Goal: Task Accomplishment & Management: Manage account settings

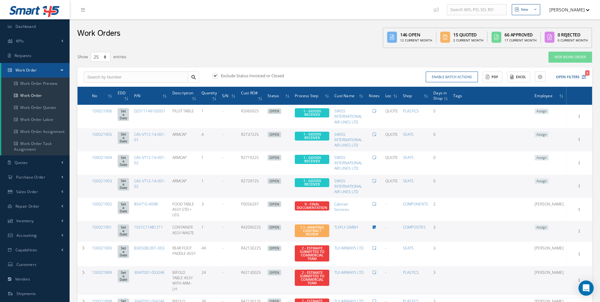
select select "25"
click at [30, 90] on link "Work Order" at bounding box center [35, 95] width 68 height 12
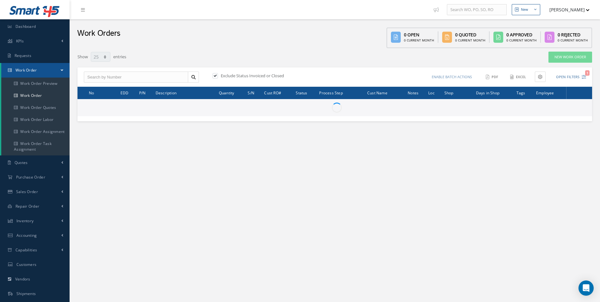
select select "25"
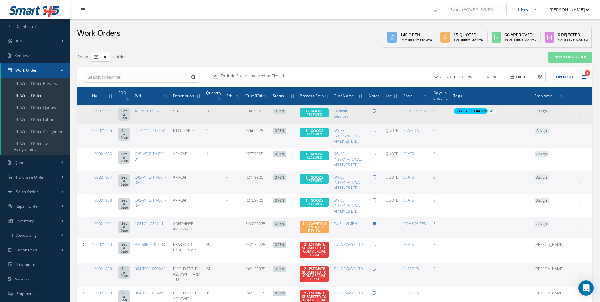
click at [548, 111] on span "Assign" at bounding box center [541, 111] width 14 height 6
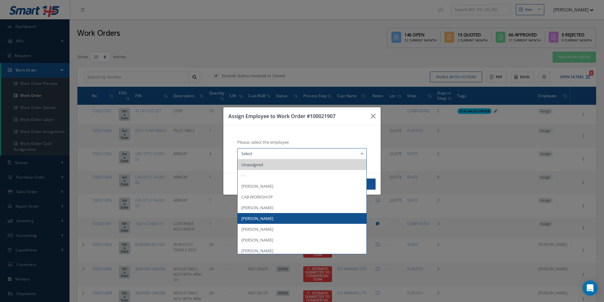
click at [260, 219] on span "[PERSON_NAME]" at bounding box center [258, 218] width 32 height 6
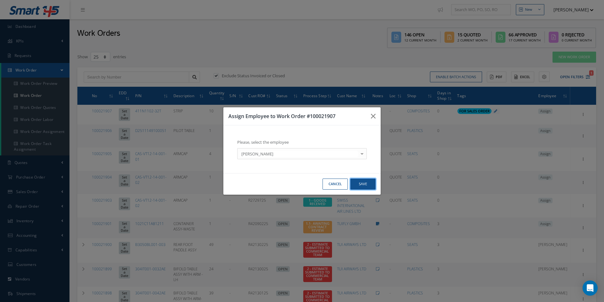
click at [362, 186] on button "Save" at bounding box center [363, 183] width 25 height 11
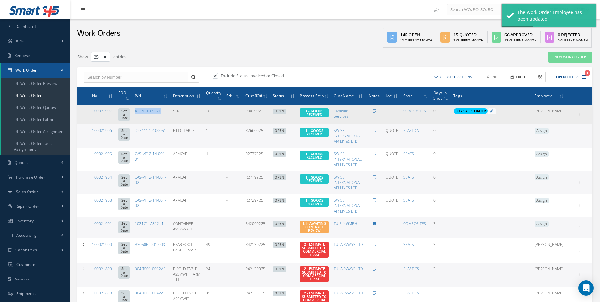
drag, startPoint x: 174, startPoint y: 115, endPoint x: 142, endPoint y: 114, distance: 31.3
click at [142, 114] on td "411N1102-32T" at bounding box center [151, 115] width 38 height 20
copy link "411N1102-32T"
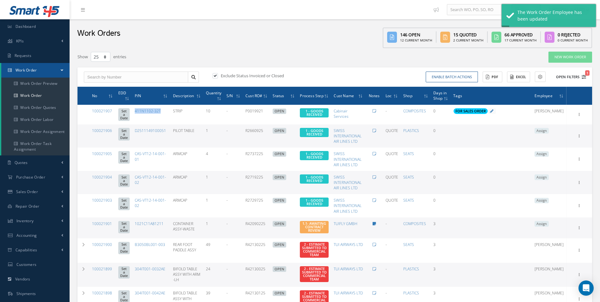
click at [584, 78] on icon "1" at bounding box center [583, 77] width 4 height 4
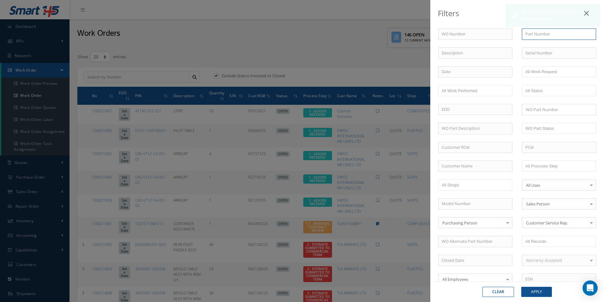
click at [530, 34] on input "text" at bounding box center [559, 33] width 74 height 11
paste input "411N1102-32T"
type input "411N1102-32T"
click at [533, 294] on button "Apply" at bounding box center [537, 291] width 31 height 10
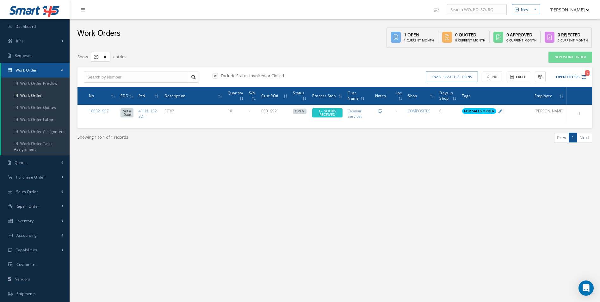
click at [217, 76] on label at bounding box center [218, 76] width 2 height 6
click at [215, 76] on input "checkbox" at bounding box center [214, 76] width 4 height 4
checkbox input "false"
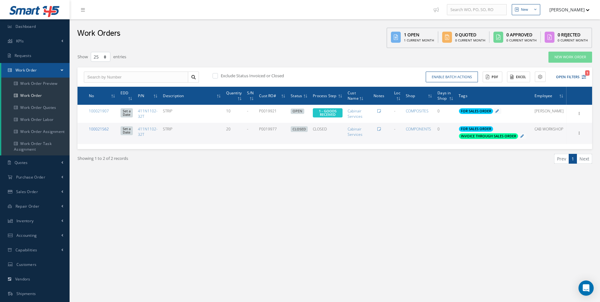
click at [101, 129] on link "100021562" at bounding box center [99, 128] width 20 height 5
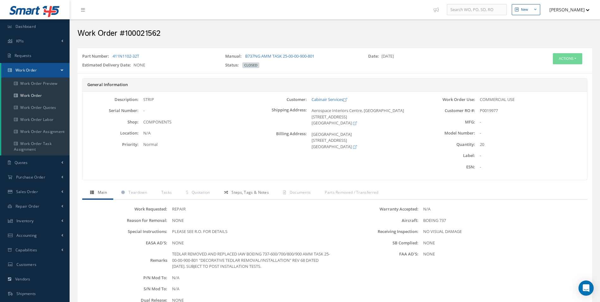
click at [263, 193] on span "Steps, Tags & Notes" at bounding box center [249, 191] width 37 height 5
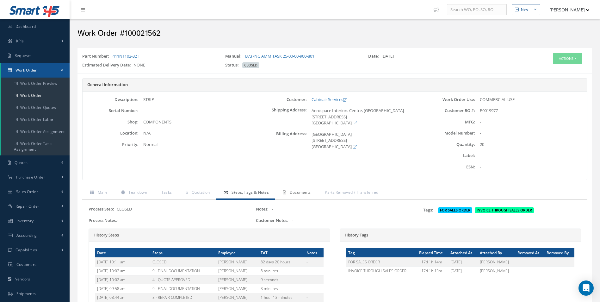
click at [305, 195] on link "Documents" at bounding box center [296, 192] width 42 height 13
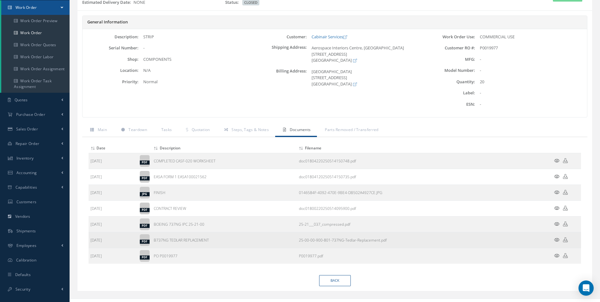
scroll to position [63, 0]
click at [565, 241] on icon at bounding box center [565, 238] width 5 height 5
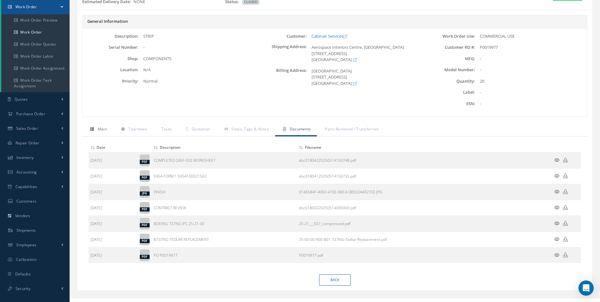
drag, startPoint x: 102, startPoint y: 129, endPoint x: 111, endPoint y: 126, distance: 9.4
click at [102, 129] on span "Main" at bounding box center [102, 128] width 9 height 5
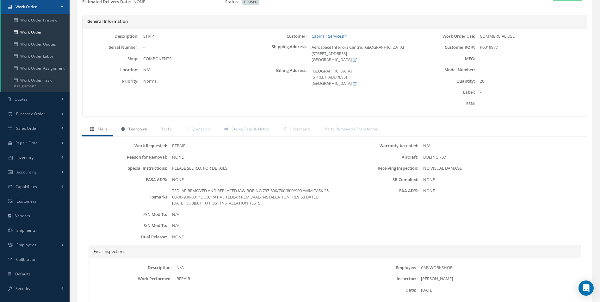
click at [127, 124] on link "Teardown" at bounding box center [133, 129] width 40 height 13
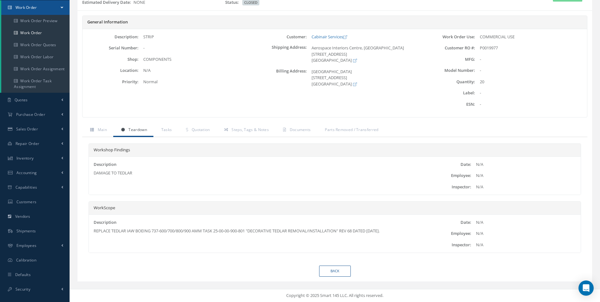
scroll to position [63, 0]
drag, startPoint x: 148, startPoint y: 171, endPoint x: 92, endPoint y: 179, distance: 56.8
click at [92, 179] on div "Description DAMAGE TO TEDLAR" at bounding box center [253, 175] width 328 height 28
drag, startPoint x: 92, startPoint y: 179, endPoint x: 197, endPoint y: 176, distance: 105.0
click at [196, 176] on div "DAMAGE TO TEDLAR" at bounding box center [253, 173] width 318 height 6
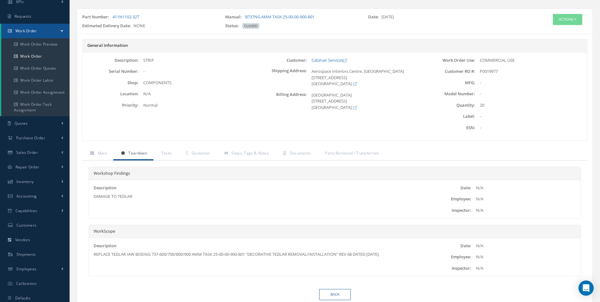
scroll to position [0, 0]
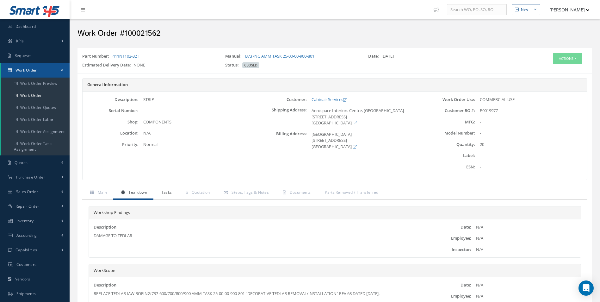
click at [176, 190] on link "Tasks" at bounding box center [165, 192] width 25 height 13
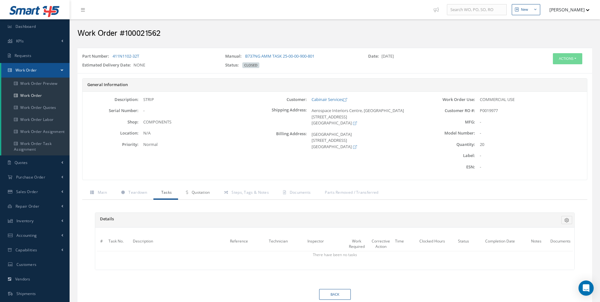
click at [194, 192] on span "Quotation" at bounding box center [201, 191] width 18 height 5
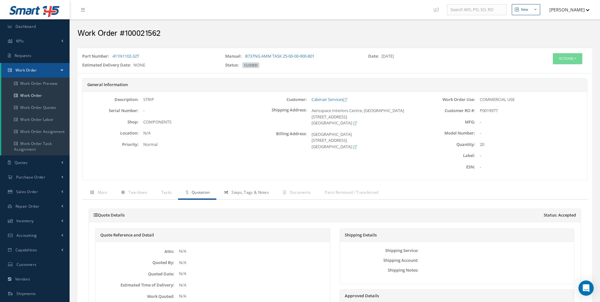
click at [244, 192] on span "Steps, Tags & Notes" at bounding box center [249, 191] width 37 height 5
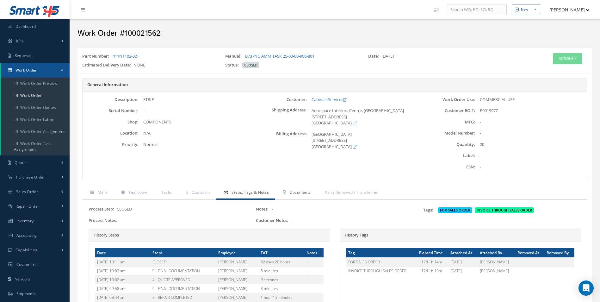
click at [308, 190] on span "Documents" at bounding box center [300, 191] width 21 height 5
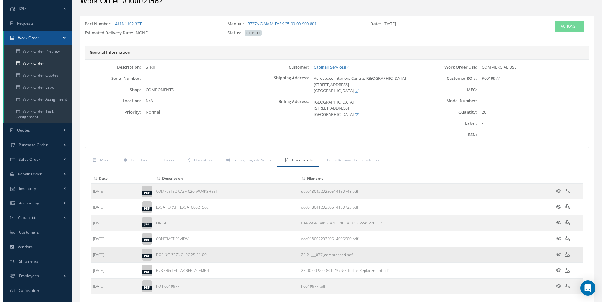
scroll to position [72, 0]
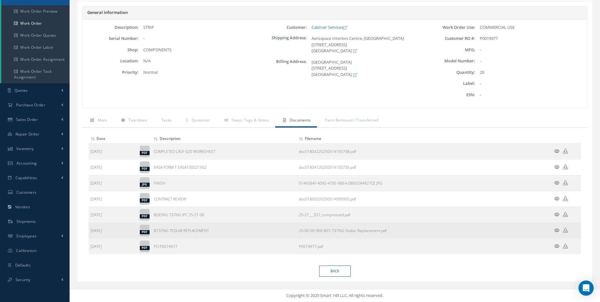
click at [230, 235] on td "B737NG TEDLAR REPLACEMENT" at bounding box center [224, 231] width 145 height 16
drag, startPoint x: 213, startPoint y: 229, endPoint x: 153, endPoint y: 232, distance: 59.8
click at [153, 232] on td "B737NG TEDLAR REPLACEMENT" at bounding box center [224, 231] width 145 height 16
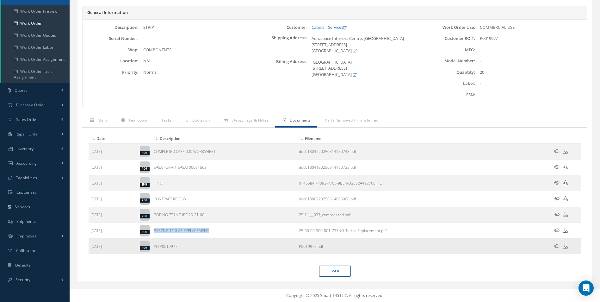
copy td "B737NG TEDLAR REPLACEMENT"
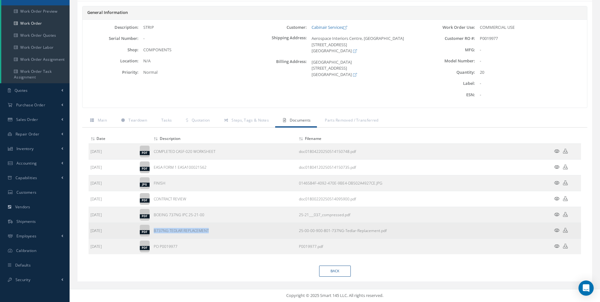
click at [564, 230] on icon at bounding box center [565, 230] width 5 height 5
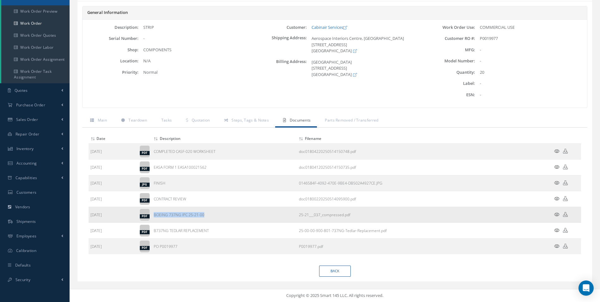
drag, startPoint x: 218, startPoint y: 214, endPoint x: 153, endPoint y: 215, distance: 64.5
click at [153, 215] on td "BOEING 737NG IPC 25-21-00" at bounding box center [224, 215] width 145 height 16
copy td "BOEING 737NG IPC 25-21-00"
click at [566, 215] on icon at bounding box center [565, 214] width 5 height 5
click at [554, 151] on icon at bounding box center [556, 151] width 5 height 5
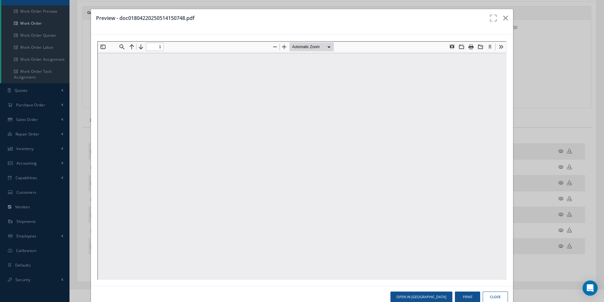
scroll to position [0, 0]
type input "0"
type input "1"
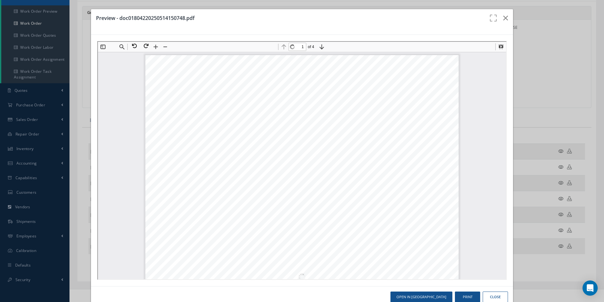
scroll to position [3, 0]
click at [489, 23] on icon "button" at bounding box center [494, 21] width 10 height 15
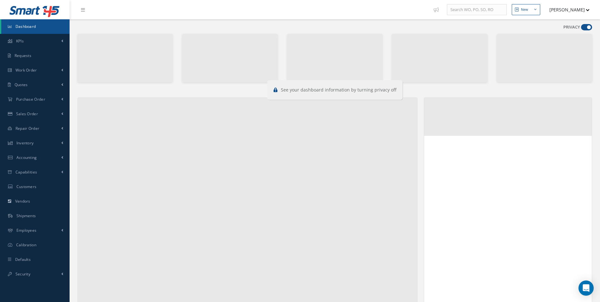
click at [587, 26] on span at bounding box center [586, 27] width 11 height 6
click at [581, 28] on input "checkbox" at bounding box center [581, 28] width 0 height 0
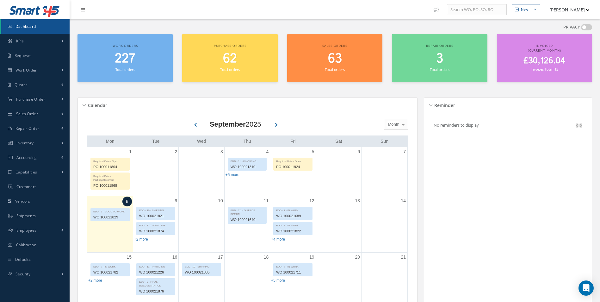
click at [587, 26] on span at bounding box center [586, 27] width 11 height 6
click at [581, 28] on input "checkbox" at bounding box center [581, 28] width 0 height 0
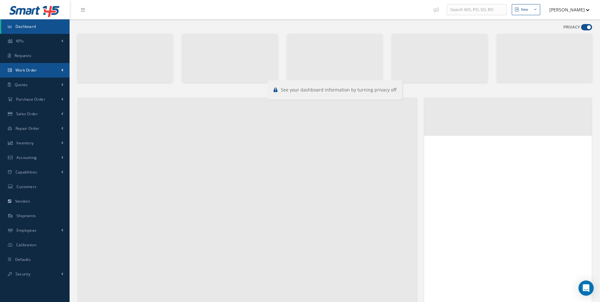
click at [9, 66] on link "Work Order" at bounding box center [35, 70] width 70 height 15
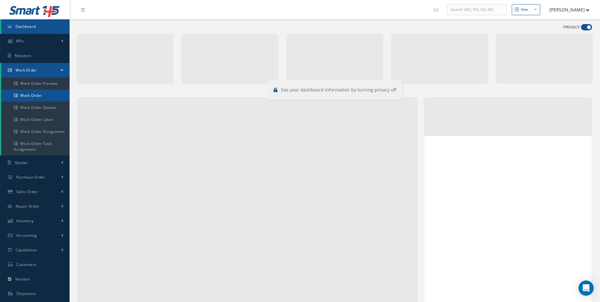
click at [44, 96] on link "Work Order" at bounding box center [35, 95] width 68 height 12
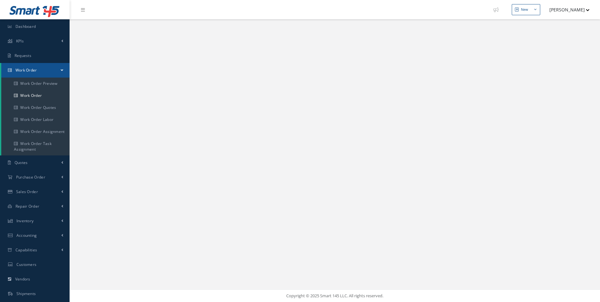
select select "25"
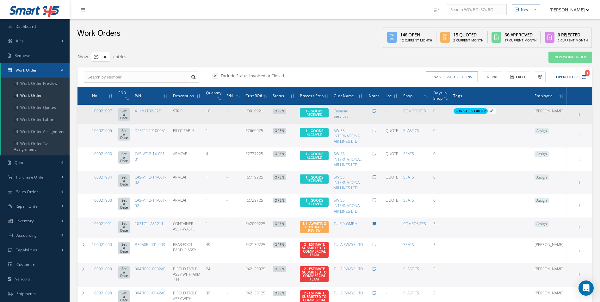
click at [103, 109] on link "100021907" at bounding box center [102, 110] width 20 height 5
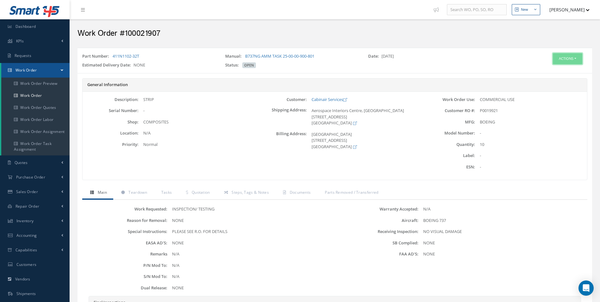
click at [568, 61] on button "Actions" at bounding box center [567, 58] width 29 height 11
click at [550, 67] on link "Edit" at bounding box center [557, 70] width 51 height 9
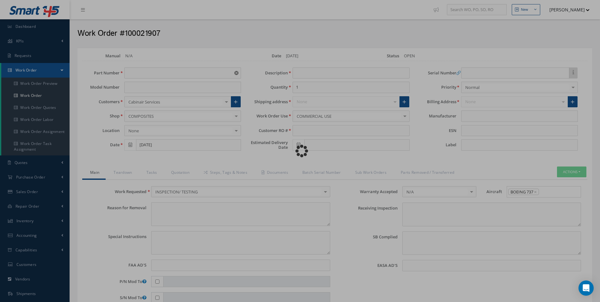
type input "411N1102-32T"
type input "STRIP"
type input "10"
type input "P0019921"
type textarea "NONE"
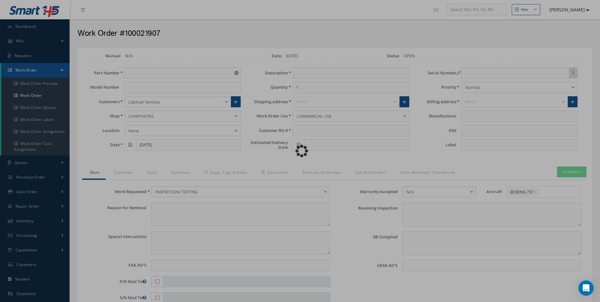
type textarea "PLEASE SEE R.O. FOR DETAILS"
type input "NONE"
type textarea "NO VISUAL DAMAGE"
type textarea "NONE"
type input "NONE"
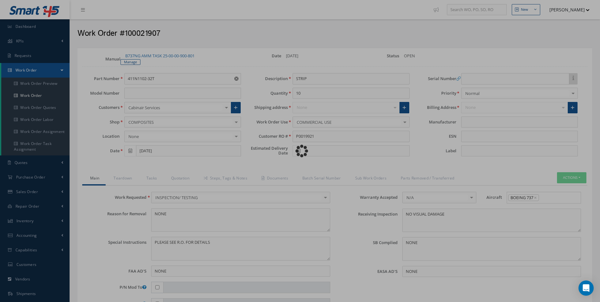
type input "BOEING"
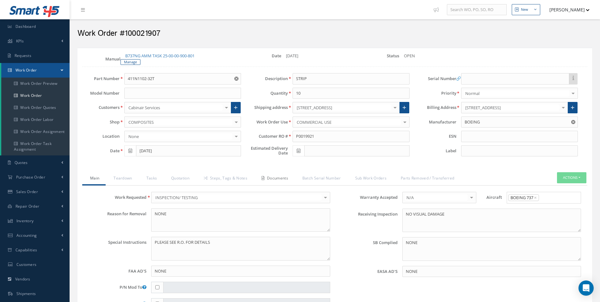
click at [278, 180] on link "Documents" at bounding box center [274, 178] width 41 height 13
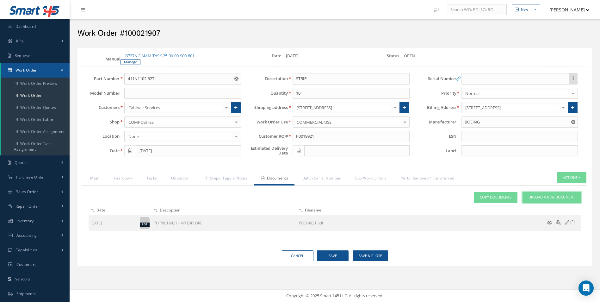
click at [537, 198] on span "Upload a New Document" at bounding box center [551, 196] width 46 height 5
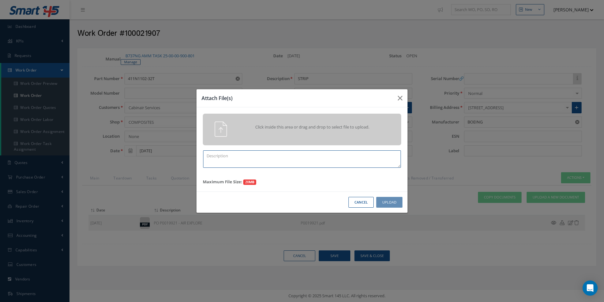
click at [216, 157] on textarea at bounding box center [302, 158] width 198 height 17
paste textarea "B737NG TEDLAR REPLACEMENT"
type textarea "B737NG TEDLAR REPLACEMENT"
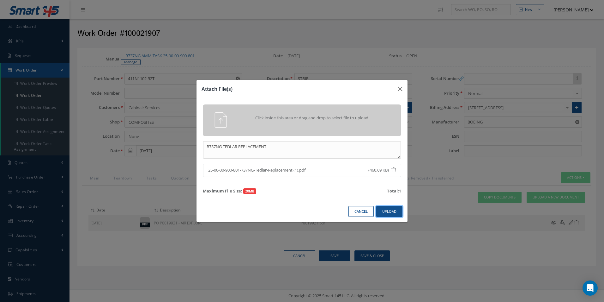
click at [392, 217] on div "Cancel Upload" at bounding box center [302, 210] width 211 height 21
click at [390, 209] on button "Upload" at bounding box center [389, 211] width 26 height 11
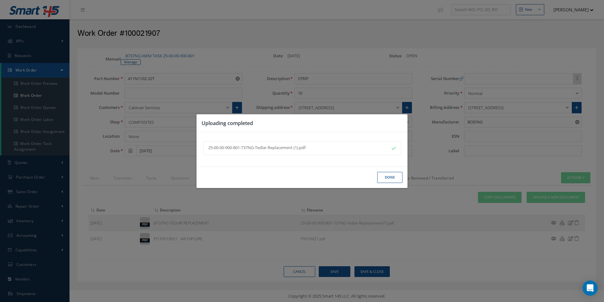
drag, startPoint x: 395, startPoint y: 175, endPoint x: 400, endPoint y: 175, distance: 4.8
click at [395, 175] on button "Done" at bounding box center [389, 177] width 25 height 11
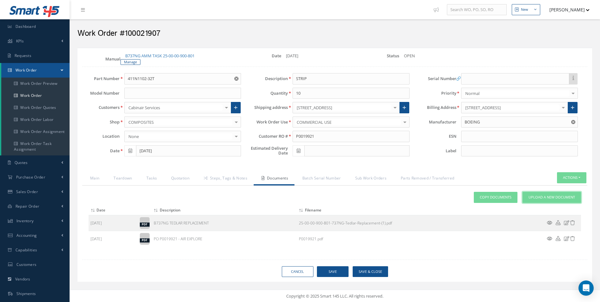
click at [547, 198] on span "Upload a New Document" at bounding box center [551, 196] width 46 height 5
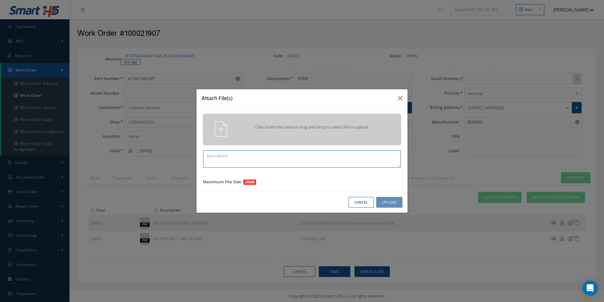
click at [328, 159] on textarea at bounding box center [302, 158] width 198 height 17
paste textarea "BOEING 737NG IPC 25-21-00"
type textarea "BOEING 737NG IPC 25-21-00"
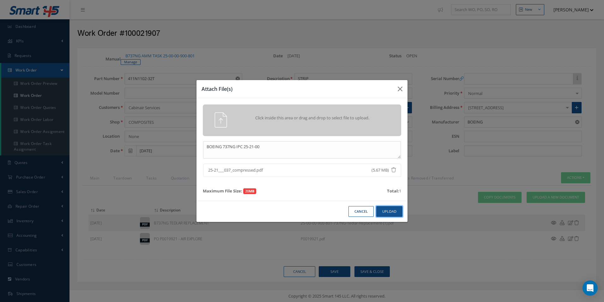
click at [386, 209] on button "Upload" at bounding box center [389, 211] width 26 height 11
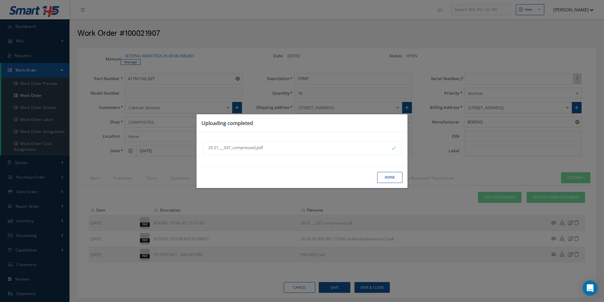
click at [390, 178] on button "Done" at bounding box center [389, 177] width 25 height 11
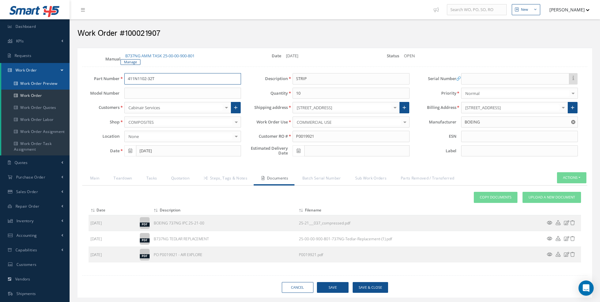
drag, startPoint x: 169, startPoint y: 78, endPoint x: 58, endPoint y: 86, distance: 112.2
click at [40, 80] on div "Smart 145 Dashboard KPIs Work Order Accounting Requests Work Order Work Order P…" at bounding box center [300, 159] width 600 height 318
drag, startPoint x: 127, startPoint y: 176, endPoint x: 148, endPoint y: 212, distance: 42.0
click at [127, 176] on link "Teardown" at bounding box center [122, 178] width 33 height 13
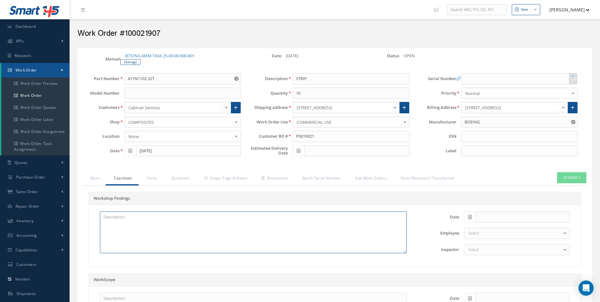
click at [139, 226] on textarea at bounding box center [253, 232] width 307 height 42
paste textarea "INSPECTION AND CLEANED"
click at [471, 218] on icon at bounding box center [470, 216] width 4 height 4
click at [183, 222] on textarea "INSPECTION AND CLEANED" at bounding box center [253, 232] width 307 height 42
drag, startPoint x: 165, startPoint y: 78, endPoint x: 10, endPoint y: 83, distance: 154.7
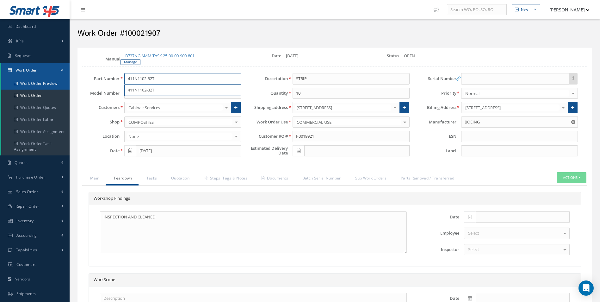
click at [10, 83] on div "Smart 145 Dashboard KPIs Work Order Accounting Requests Work Order Work Order P…" at bounding box center [300, 202] width 600 height 405
click at [201, 225] on textarea "INSPECTION AND CLEANED" at bounding box center [253, 232] width 307 height 42
drag, startPoint x: 131, startPoint y: 230, endPoint x: 174, endPoint y: 229, distance: 42.7
click at [131, 230] on textarea "INSPECTION AND CLEANED" at bounding box center [253, 232] width 307 height 42
drag, startPoint x: 173, startPoint y: 216, endPoint x: -28, endPoint y: 193, distance: 201.9
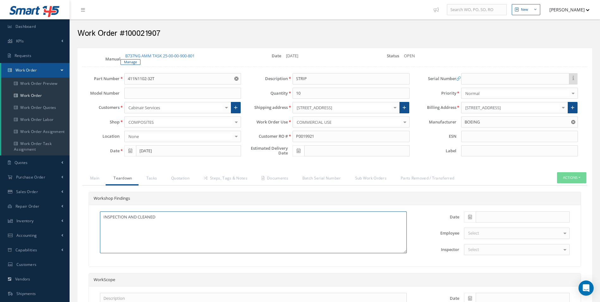
click at [0, 193] on html "Smart 145 Dashboard KPIs Work Order Accounting Requests Work Order Work Order P…" at bounding box center [300, 151] width 600 height 302
paste textarea "DAMAGE TO TEDLAR"
type textarea "DAMAGE TO TEDLAR"
click at [474, 215] on span at bounding box center [470, 216] width 12 height 11
click at [502, 204] on th "Today" at bounding box center [497, 206] width 66 height 9
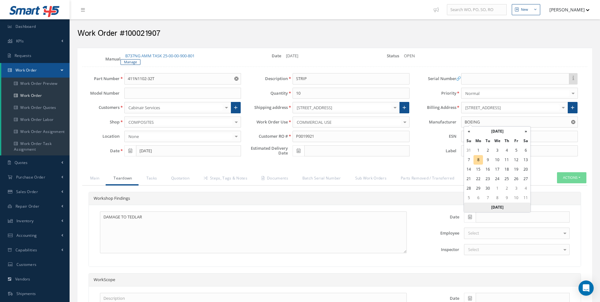
type input "[DATE]"
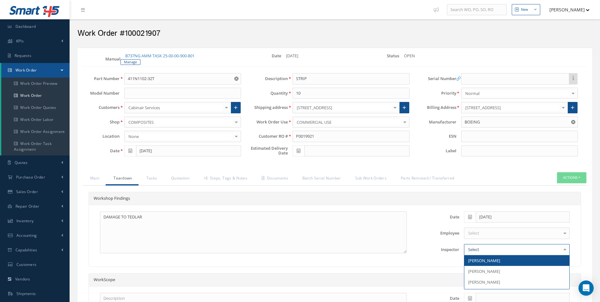
click at [492, 249] on div at bounding box center [517, 249] width 106 height 11
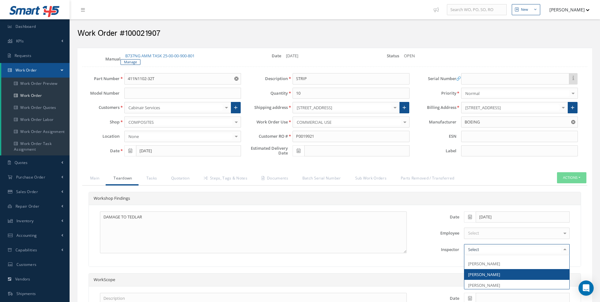
scroll to position [9, 0]
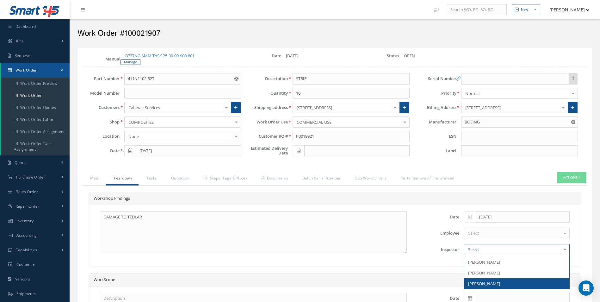
click at [497, 281] on span "[PERSON_NAME]" at bounding box center [484, 283] width 32 height 6
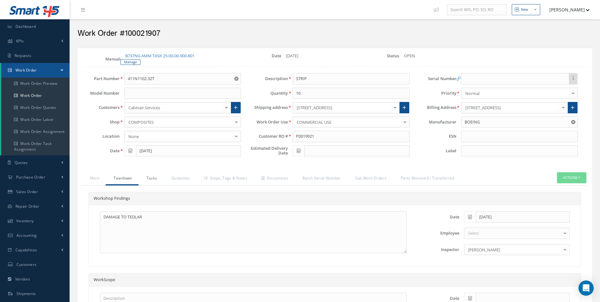
click at [145, 178] on link "Tasks" at bounding box center [150, 178] width 25 height 13
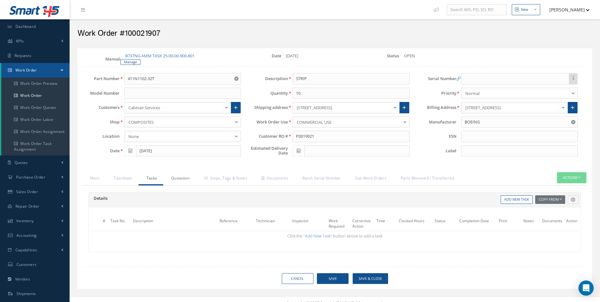
click at [168, 173] on link "Quotation" at bounding box center [179, 178] width 33 height 13
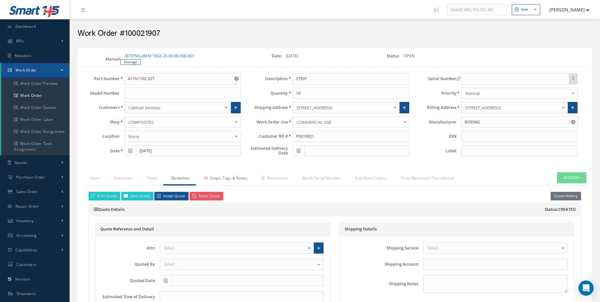
click at [211, 175] on link "Steps, Tags & Notes" at bounding box center [225, 178] width 58 height 13
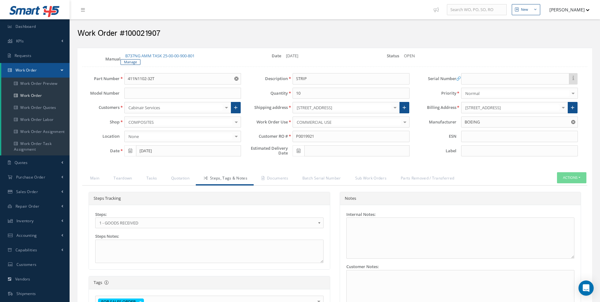
click at [149, 220] on span "1 - GOODS RECEIVED" at bounding box center [207, 223] width 216 height 8
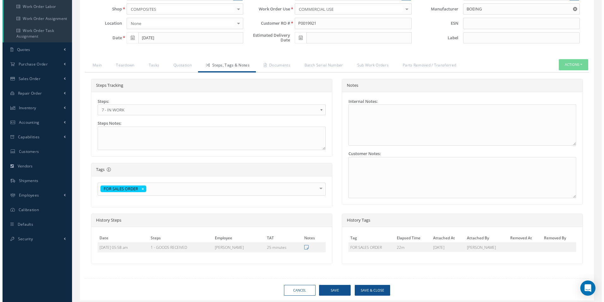
scroll to position [132, 0]
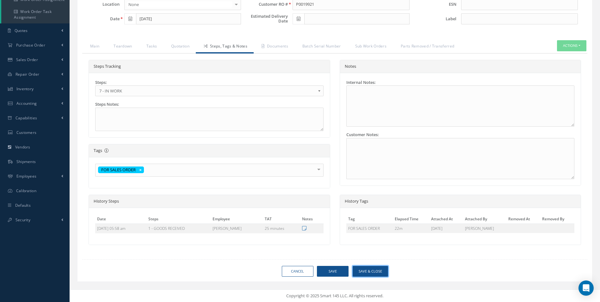
click at [369, 270] on button "Save & Close" at bounding box center [369, 271] width 35 height 11
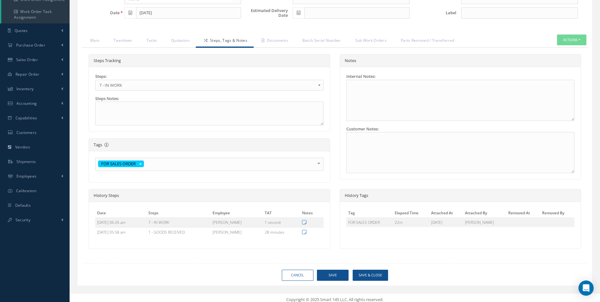
type input "BOEING"
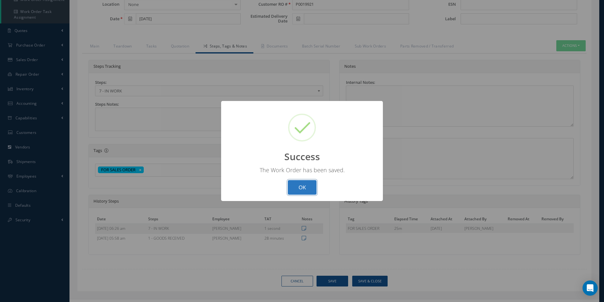
click at [311, 193] on button "OK" at bounding box center [302, 187] width 29 height 15
select select "25"
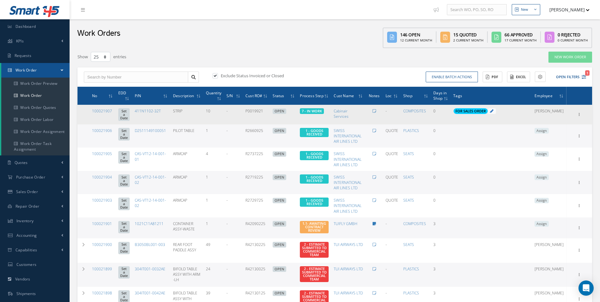
click at [493, 111] on icon at bounding box center [491, 110] width 3 height 3
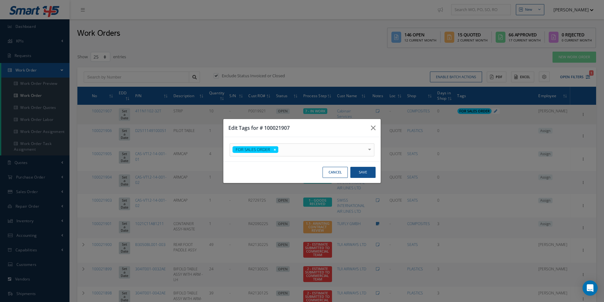
click at [313, 154] on div "FOR SALES ORDER" at bounding box center [302, 149] width 145 height 13
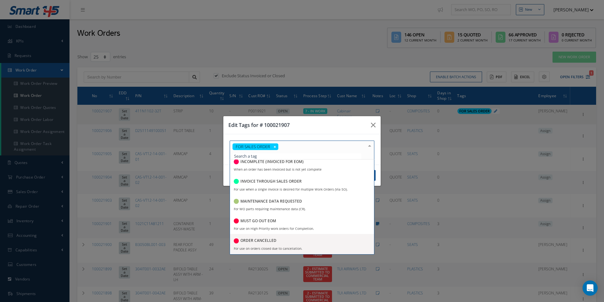
scroll to position [664, 0]
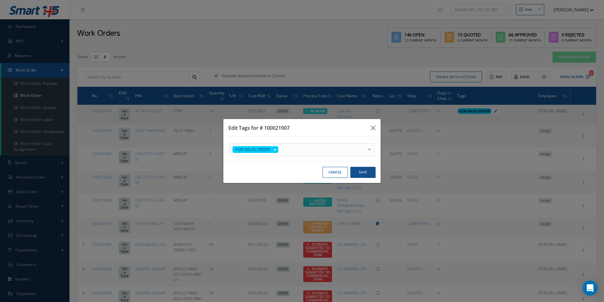
click at [291, 151] on div "FOR SALES ORDER" at bounding box center [302, 149] width 145 height 13
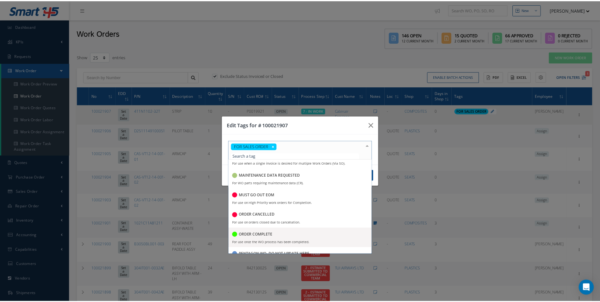
scroll to position [664, 0]
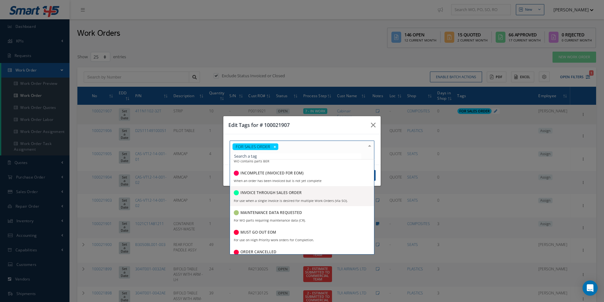
click at [284, 197] on div "INVOICE THROUGH SALES ORDER" at bounding box center [268, 193] width 68 height 9
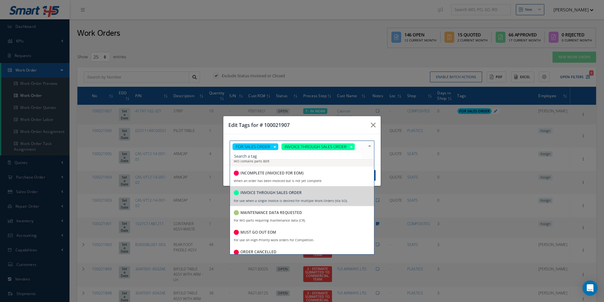
click at [350, 123] on div "Edit Tags for # 100021907" at bounding box center [301, 125] width 157 height 18
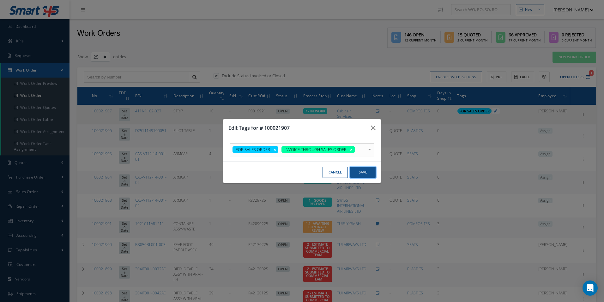
click at [369, 173] on button "Save" at bounding box center [363, 172] width 25 height 11
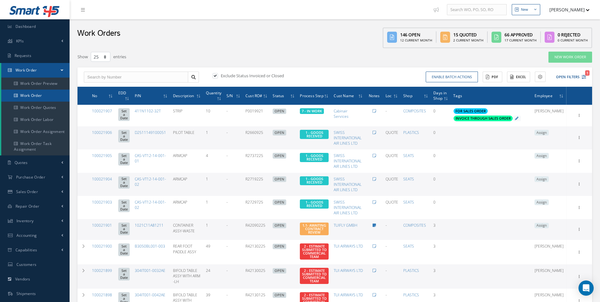
click at [35, 99] on link "Work Order" at bounding box center [35, 95] width 68 height 12
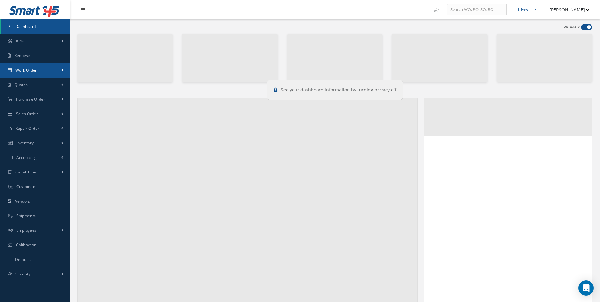
click at [35, 72] on span "Work Order" at bounding box center [25, 69] width 21 height 5
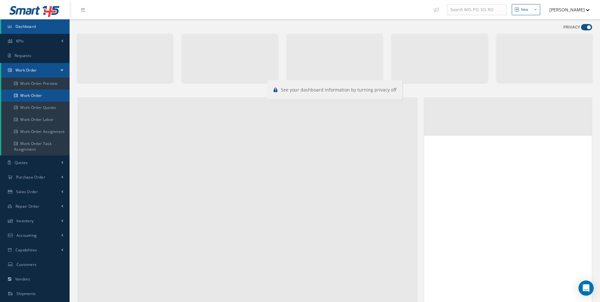
click at [43, 95] on link "Work Order" at bounding box center [36, 95] width 70 height 12
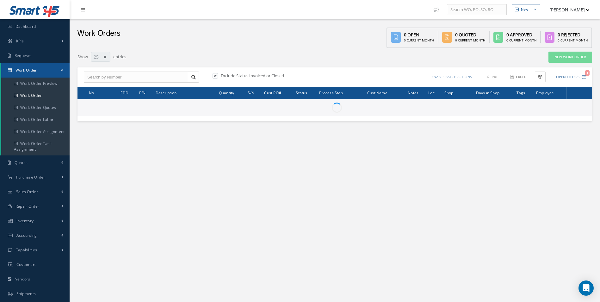
select select "25"
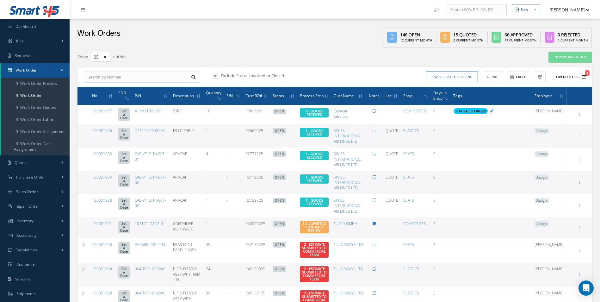
click at [583, 81] on button "Open Filters 1" at bounding box center [568, 77] width 36 height 10
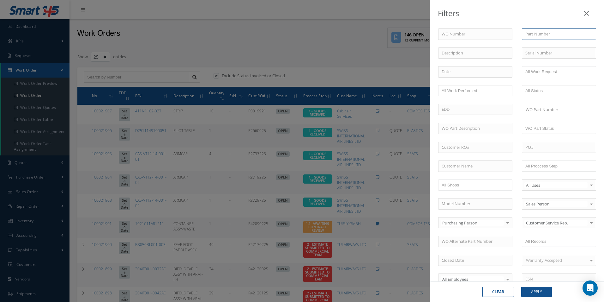
click at [536, 36] on input "text" at bounding box center [559, 33] width 74 height 11
paste input "411N1102-32T"
type input "411N1102-32T"
click at [537, 297] on div "Clear Apply" at bounding box center [518, 291] width 174 height 21
click at [534, 290] on button "Apply" at bounding box center [537, 291] width 31 height 10
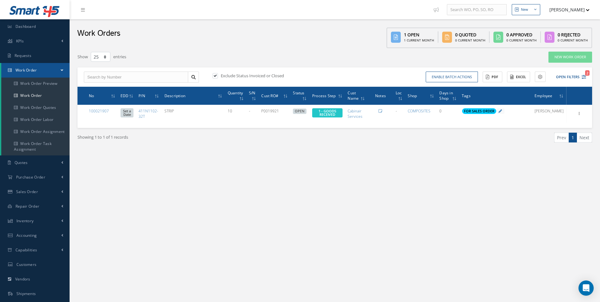
click at [217, 78] on label at bounding box center [218, 76] width 2 height 6
click at [214, 78] on input "checkbox" at bounding box center [214, 76] width 4 height 4
checkbox input "false"
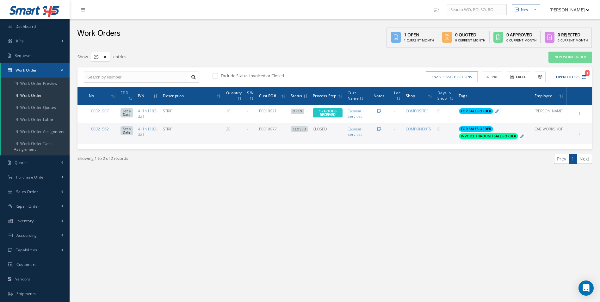
click at [98, 130] on link "100021562" at bounding box center [99, 128] width 20 height 5
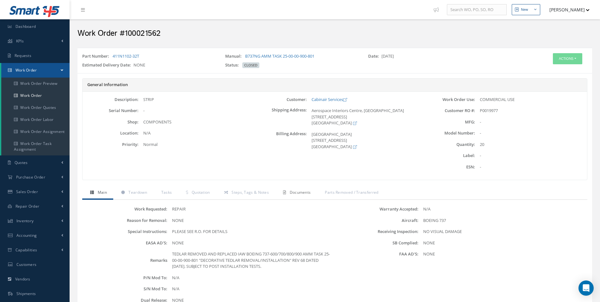
click at [293, 199] on link "Documents" at bounding box center [296, 192] width 42 height 13
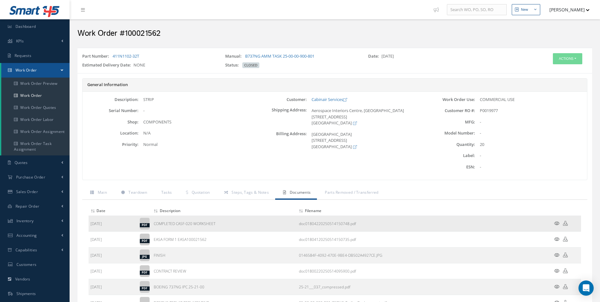
click at [556, 223] on icon at bounding box center [556, 223] width 5 height 5
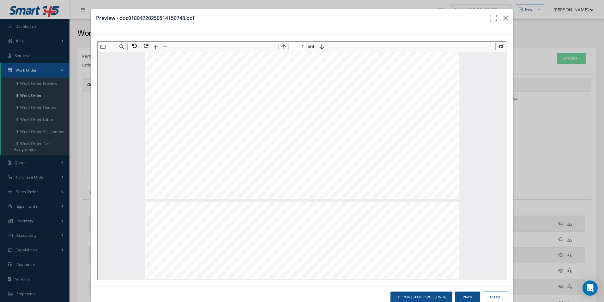
scroll to position [762, 0]
type input "1"
drag, startPoint x: 248, startPoint y: 136, endPoint x: 356, endPoint y: 146, distance: 108.6
click at [356, 146] on div "Page 1" at bounding box center [301, 209] width 314 height 443
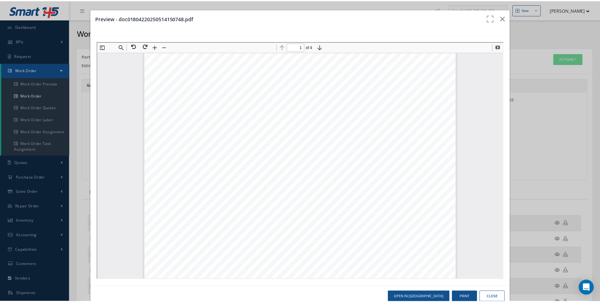
scroll to position [34, 0]
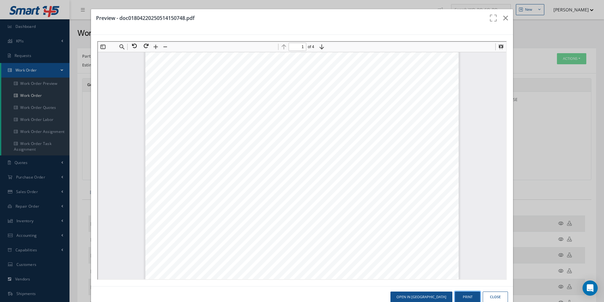
click at [466, 298] on button "Print" at bounding box center [467, 296] width 25 height 11
click at [504, 18] on icon "button" at bounding box center [506, 18] width 5 height 8
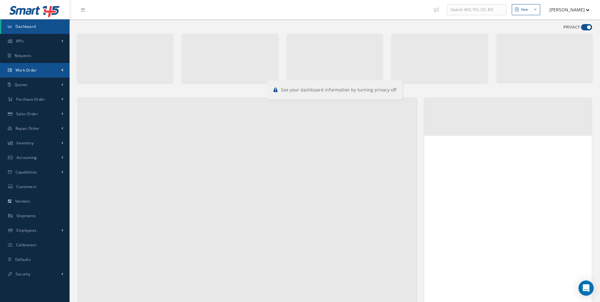
click at [52, 73] on link "Work Order" at bounding box center [35, 70] width 70 height 15
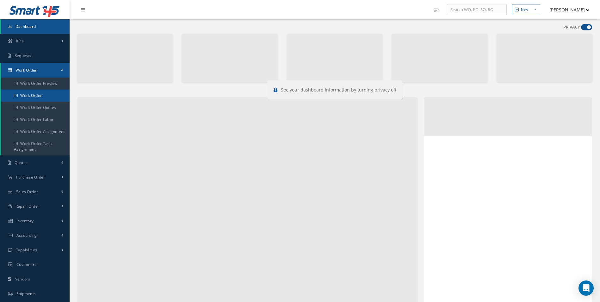
click at [46, 97] on link "Work Order" at bounding box center [35, 95] width 68 height 12
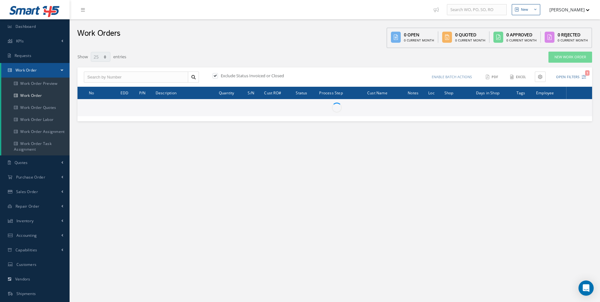
select select "25"
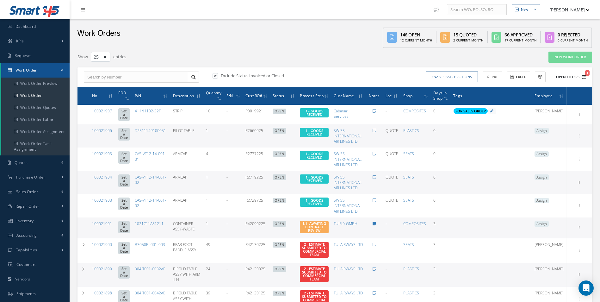
click at [586, 75] on span "1" at bounding box center [587, 72] width 4 height 5
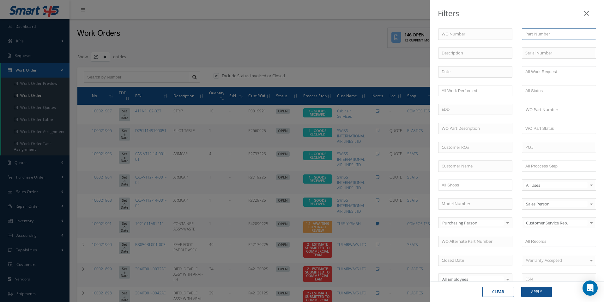
click at [538, 34] on input "text" at bounding box center [559, 33] width 74 height 11
paste input "411N1102-32T"
type input "411N1102-32T"
click at [539, 296] on button "Apply" at bounding box center [537, 291] width 31 height 10
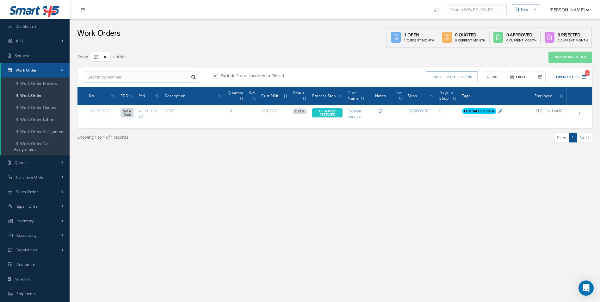
click at [217, 77] on label at bounding box center [218, 76] width 2 height 6
click at [216, 77] on input "checkbox" at bounding box center [214, 76] width 4 height 4
checkbox input "false"
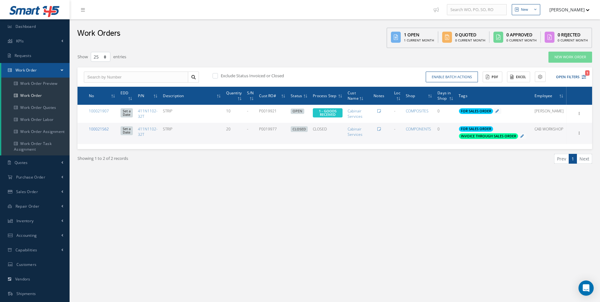
click at [106, 128] on link "100021562" at bounding box center [99, 128] width 20 height 5
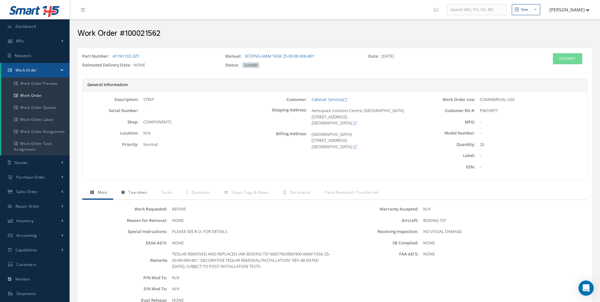
click at [138, 190] on span "Teardown" at bounding box center [137, 191] width 18 height 5
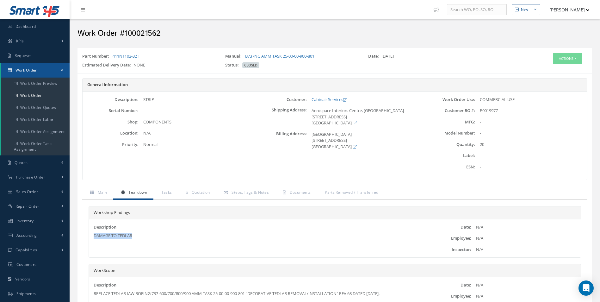
drag, startPoint x: 162, startPoint y: 237, endPoint x: 79, endPoint y: 234, distance: 83.2
click at [79, 234] on div "Main Teardown Tasks Quotation Steps, Tags & Notes Documents Parts Removed / Tra…" at bounding box center [334, 257] width 514 height 142
copy div "DAMAGE TO TEDLAR"
click at [199, 191] on span "Quotation" at bounding box center [201, 191] width 18 height 5
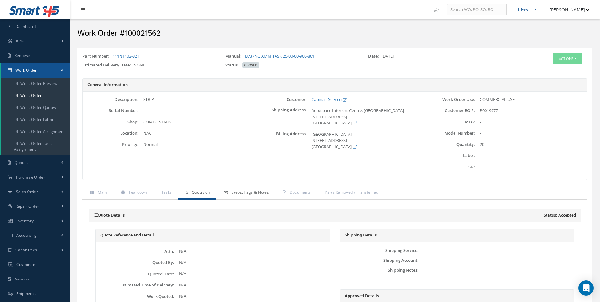
click at [244, 190] on span "Steps, Tags & Notes" at bounding box center [249, 191] width 37 height 5
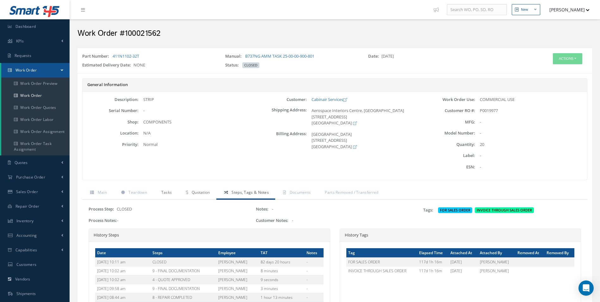
click at [168, 193] on span "Tasks" at bounding box center [166, 191] width 11 height 5
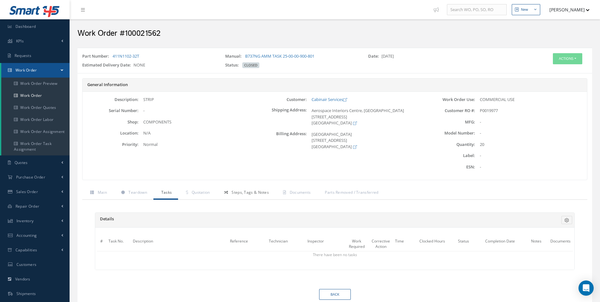
click at [218, 192] on link "Steps, Tags & Notes" at bounding box center [245, 192] width 59 height 13
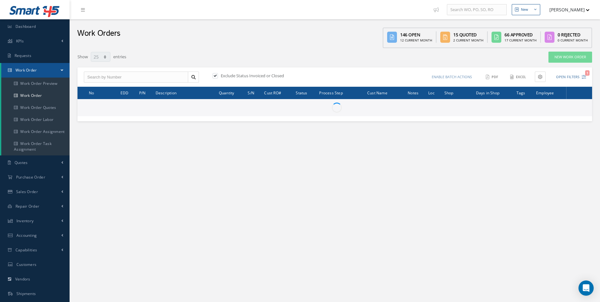
select select "25"
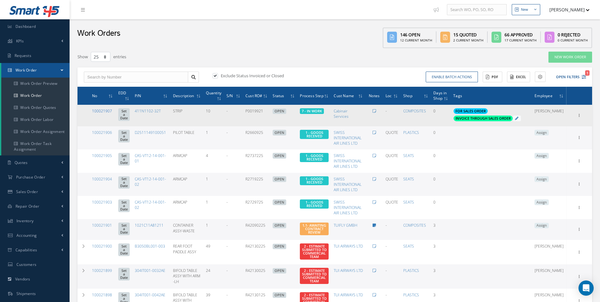
click at [104, 110] on link "100021907" at bounding box center [102, 110] width 20 height 5
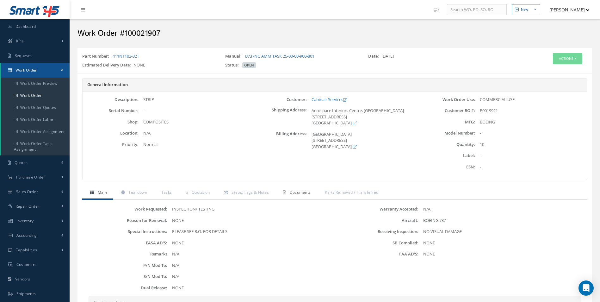
click at [307, 190] on span "Documents" at bounding box center [300, 191] width 21 height 5
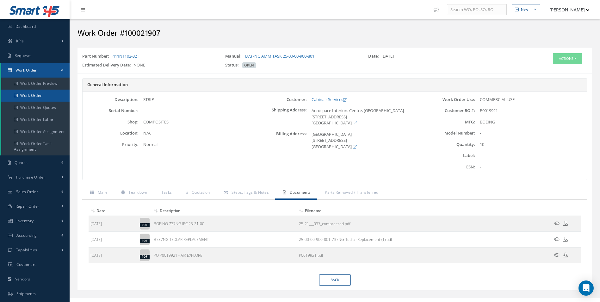
click at [34, 93] on link "Work Order" at bounding box center [35, 95] width 68 height 12
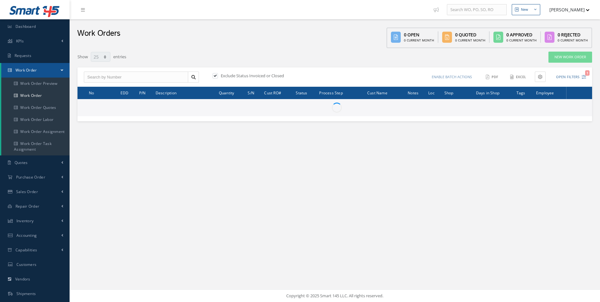
select select "25"
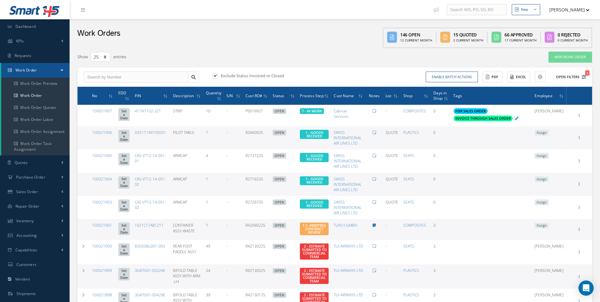
click at [582, 79] on button "Open Filters 1" at bounding box center [568, 77] width 36 height 10
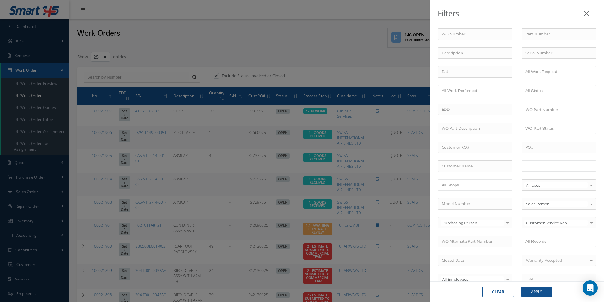
click at [562, 166] on input "text" at bounding box center [546, 166] width 40 height 8
click at [541, 293] on button "Apply" at bounding box center [537, 291] width 31 height 10
